Goal: Information Seeking & Learning: Check status

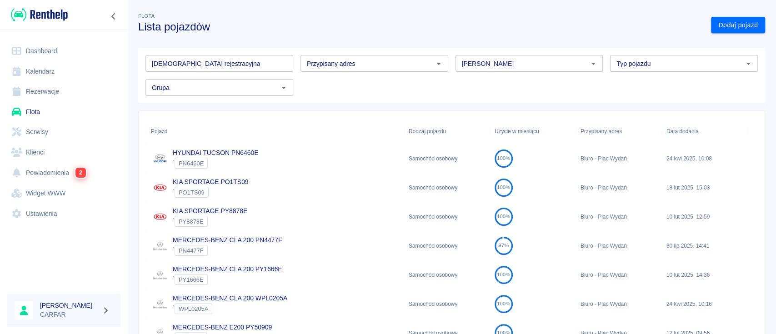
click at [234, 60] on input "[DEMOGRAPHIC_DATA] rejestracyjna" at bounding box center [219, 63] width 148 height 17
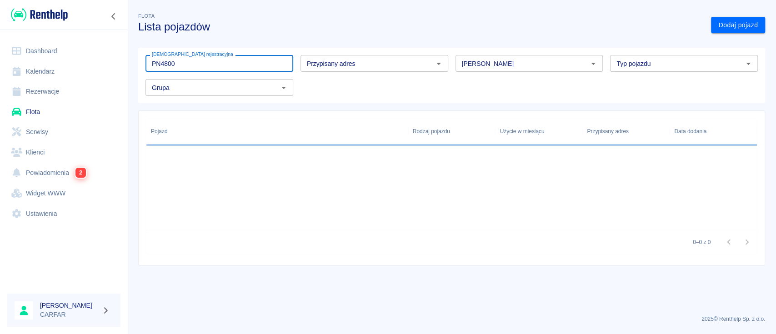
type input "PN4800"
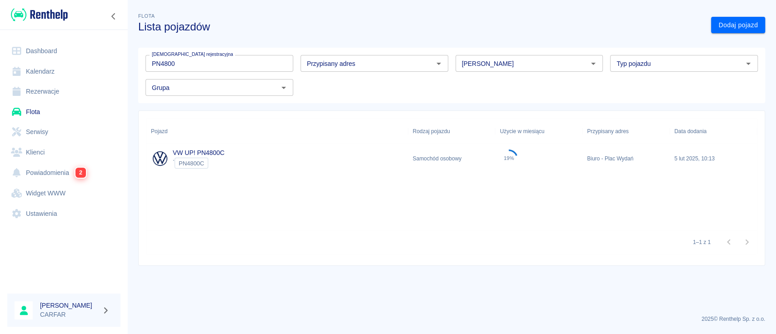
click at [279, 155] on div "VW UP! PN4800C ` PN4800C" at bounding box center [277, 158] width 262 height 29
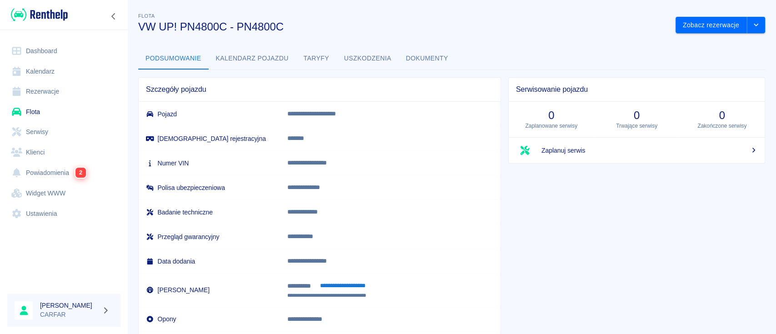
click at [244, 53] on button "Kalendarz pojazdu" at bounding box center [252, 59] width 87 height 22
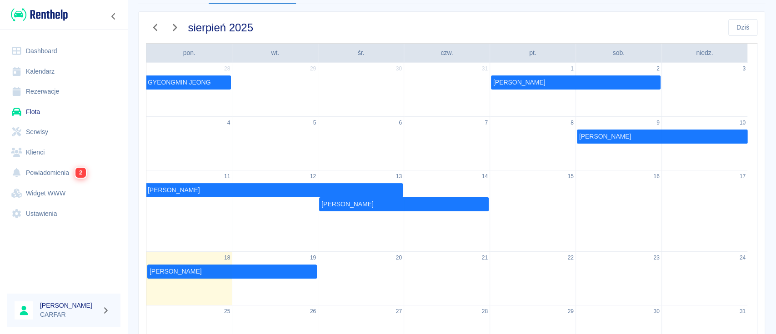
scroll to position [121, 0]
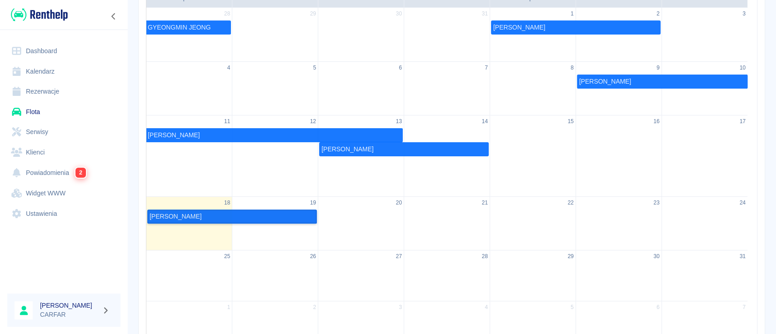
click at [249, 216] on link "[PERSON_NAME]" at bounding box center [231, 216] width 169 height 14
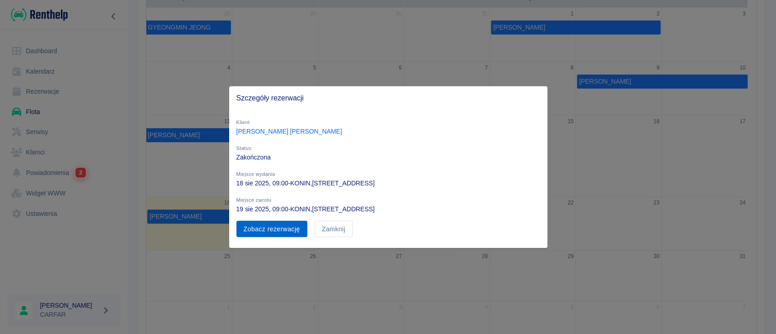
click at [282, 231] on link "Zobacz rezerwację" at bounding box center [271, 228] width 71 height 17
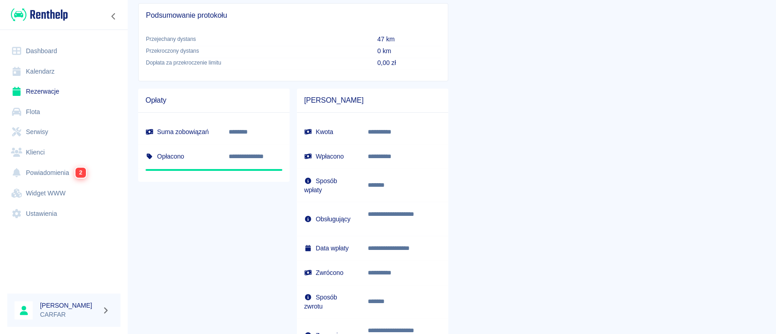
scroll to position [545, 0]
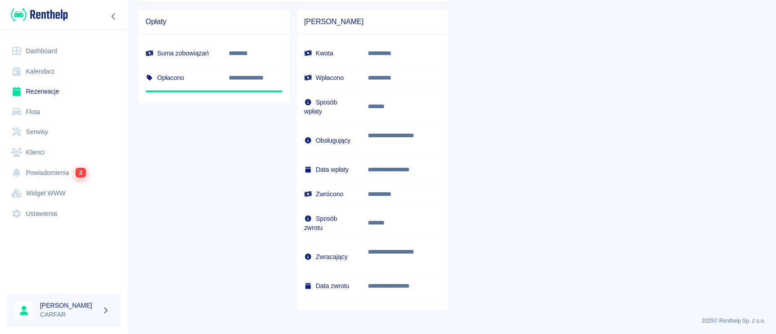
click at [46, 46] on link "Dashboard" at bounding box center [63, 51] width 113 height 20
